Goal: Transaction & Acquisition: Purchase product/service

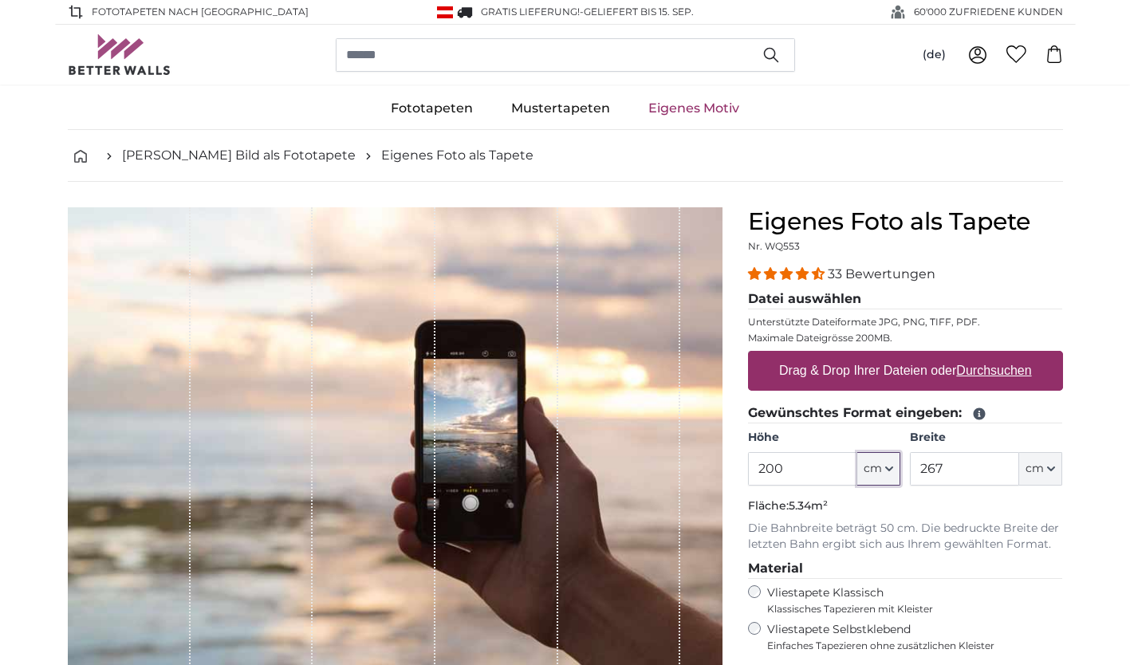
click at [888, 475] on button "cm" at bounding box center [878, 468] width 43 height 33
click at [873, 509] on link "Centimeter (cm)" at bounding box center [879, 512] width 140 height 29
click at [789, 467] on input "200" at bounding box center [802, 468] width 109 height 33
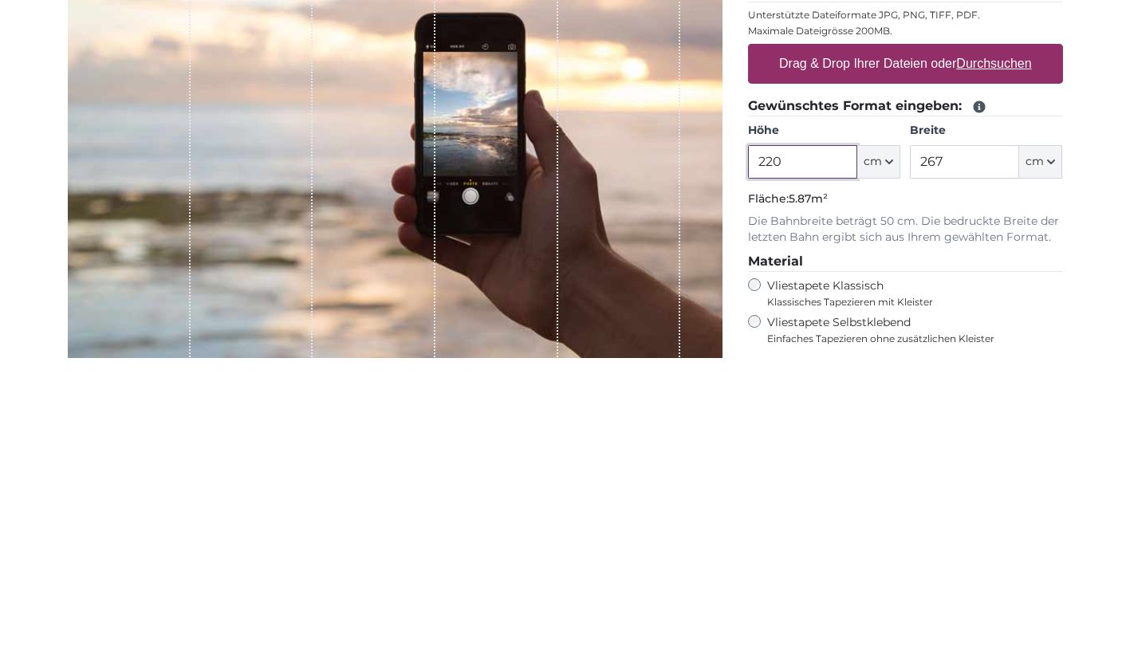
type input "220"
click at [964, 474] on input "267" at bounding box center [964, 468] width 109 height 33
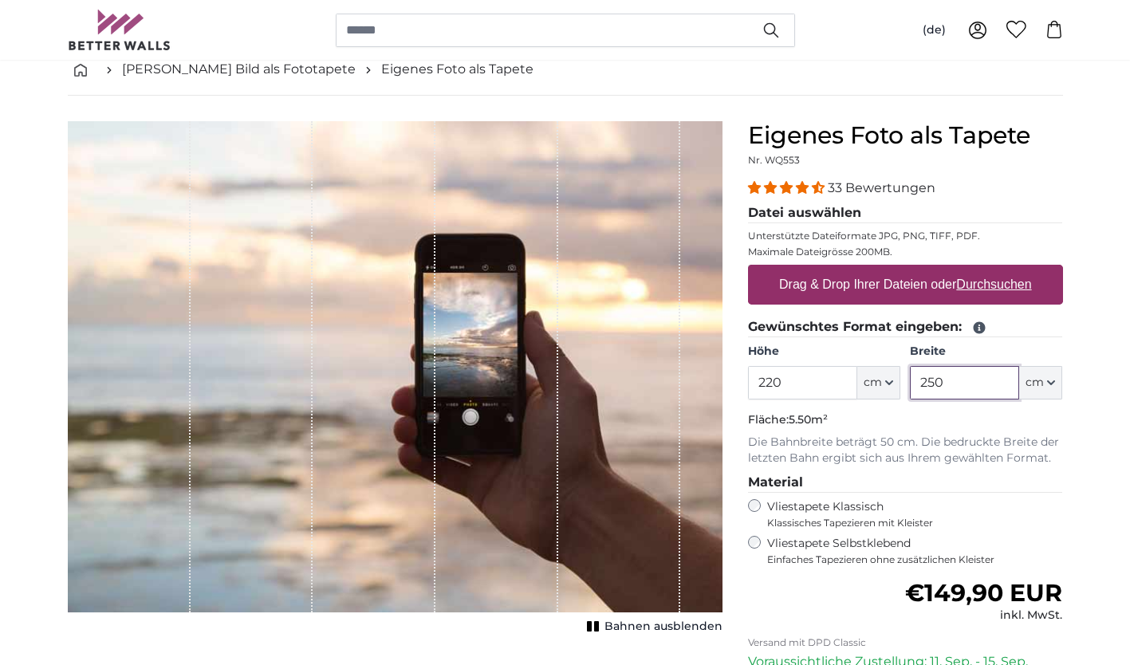
scroll to position [96, 0]
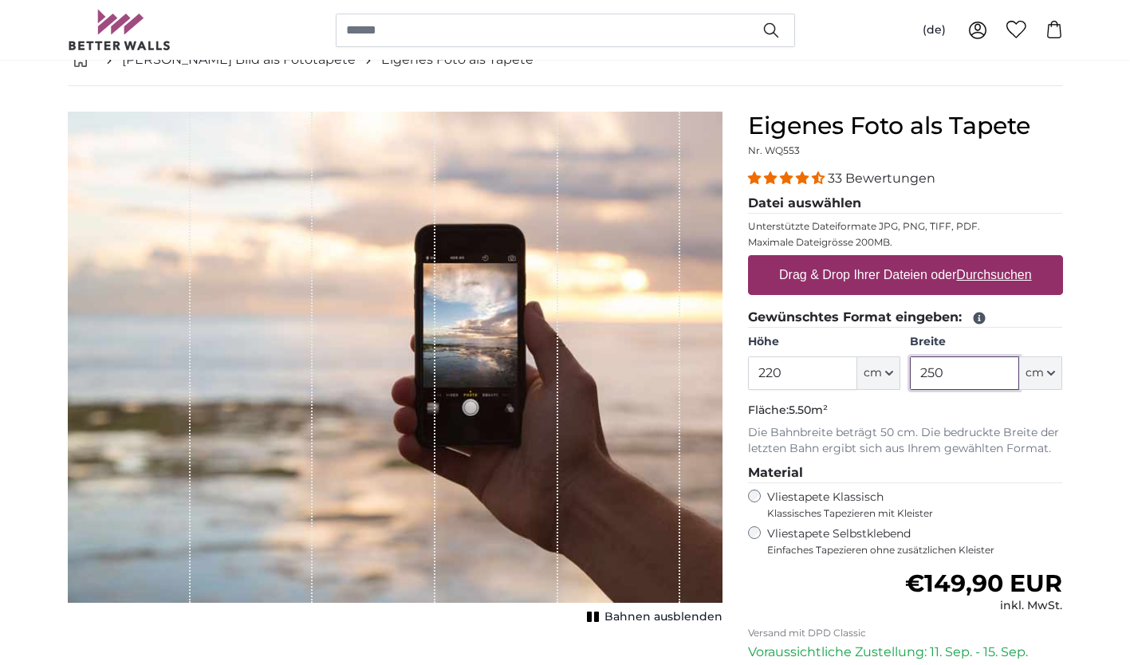
click at [971, 380] on input "250" at bounding box center [964, 372] width 109 height 33
click at [987, 375] on input "250" at bounding box center [964, 372] width 109 height 33
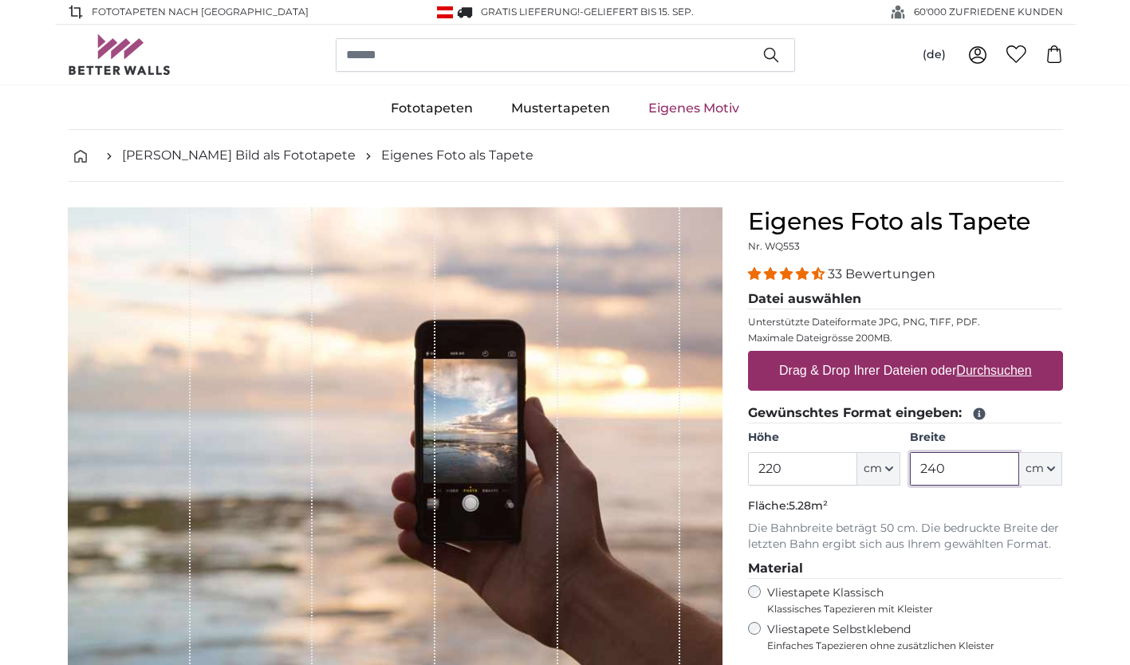
type input "240"
